Goal: Task Accomplishment & Management: Manage account settings

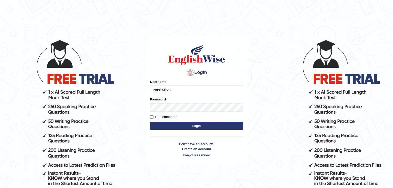
type input "NasirMirza"
click at [163, 116] on label "Remember me" at bounding box center [163, 117] width 27 height 5
click at [153, 116] on input "Remember me" at bounding box center [151, 117] width 3 height 3
checkbox input "true"
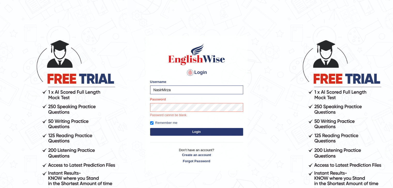
click at [197, 133] on button "Login" at bounding box center [196, 132] width 93 height 8
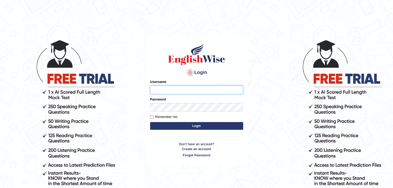
click at [186, 90] on input "Username" at bounding box center [196, 90] width 93 height 9
type input "NasirMirza"
